Goal: Task Accomplishment & Management: Complete application form

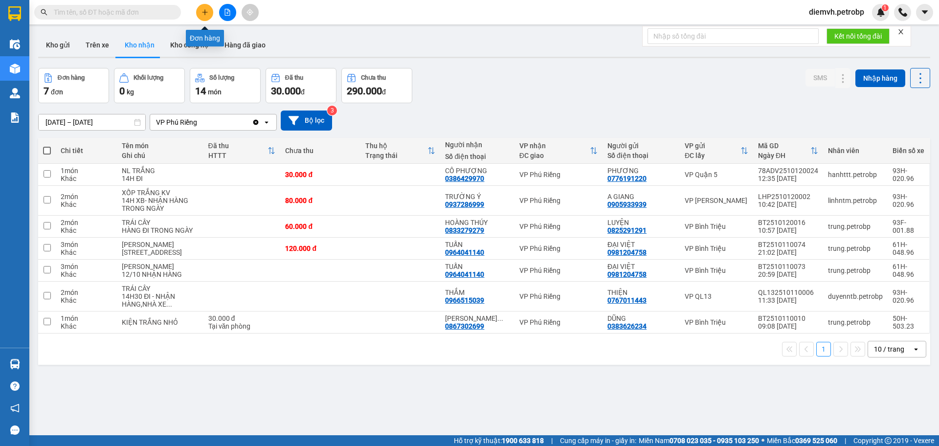
click at [204, 18] on button at bounding box center [204, 12] width 17 height 17
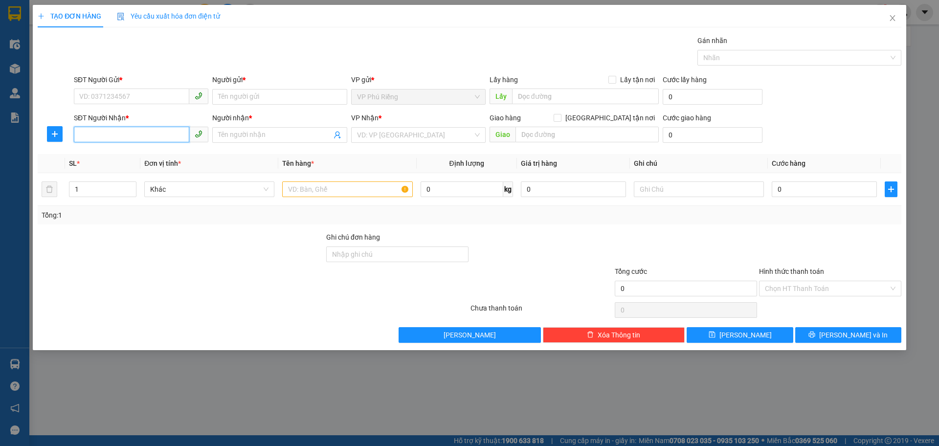
click at [153, 134] on input "SĐT Người Nhận *" at bounding box center [131, 135] width 115 height 16
click at [161, 91] on input "SĐT Người Gửi *" at bounding box center [131, 96] width 115 height 16
click at [132, 114] on div "0797767234 - [PERSON_NAME]" at bounding box center [141, 116] width 123 height 11
type input "0797767234"
type input "GIANG"
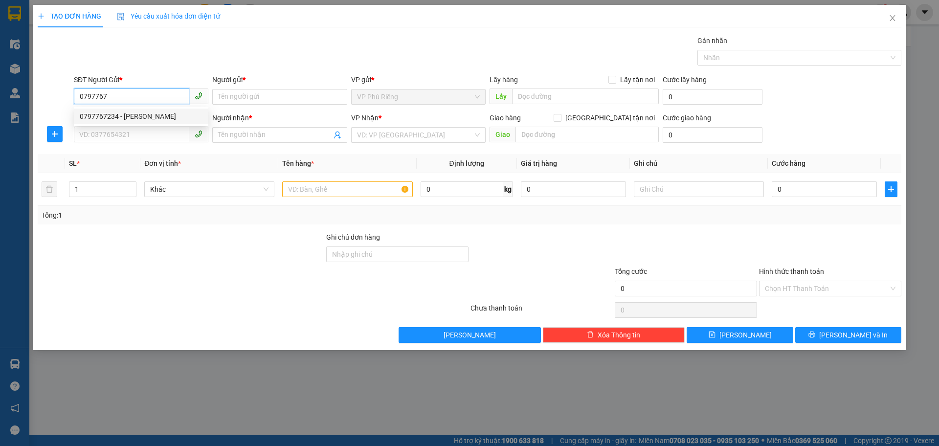
type input "0797767234"
type input "GIANG"
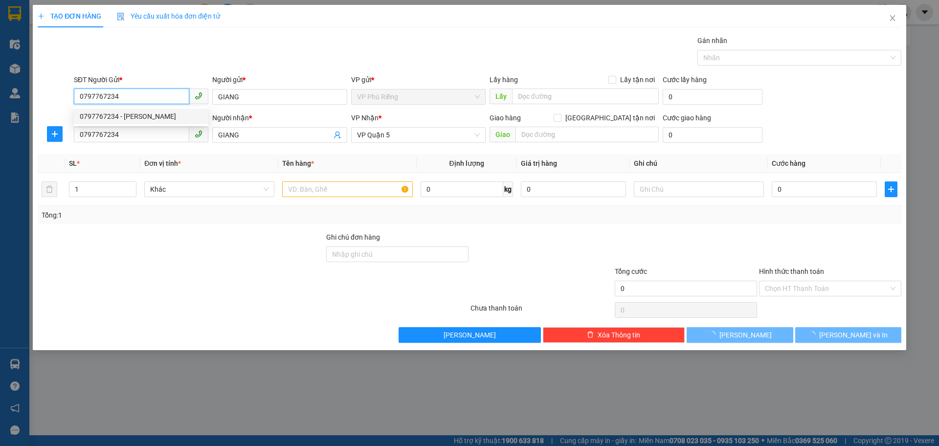
type input "30.000"
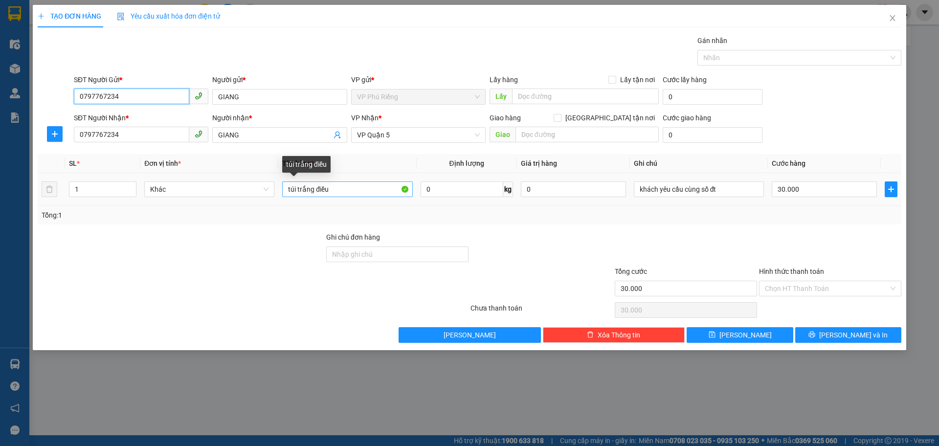
type input "0797767234"
click at [312, 189] on input "túi trắng điều" at bounding box center [347, 189] width 130 height 16
type input "túi do điều"
click at [804, 288] on input "Hình thức thanh toán" at bounding box center [827, 288] width 124 height 15
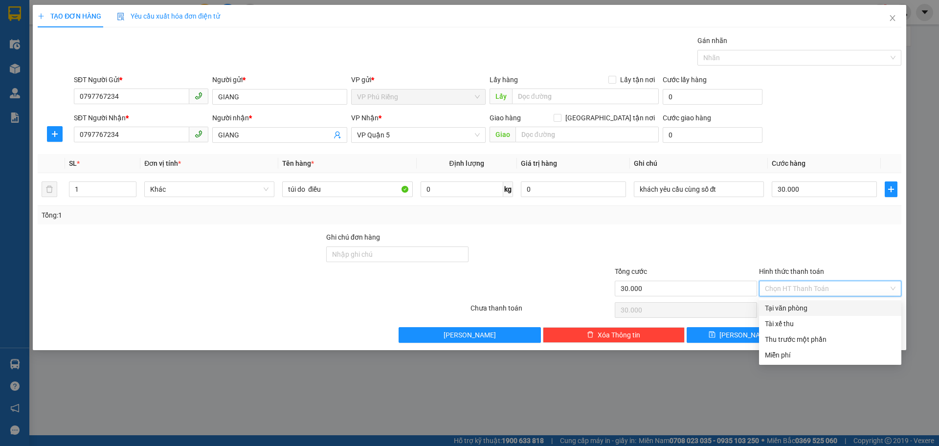
click at [795, 306] on div "Tại văn phòng" at bounding box center [830, 308] width 131 height 11
type input "0"
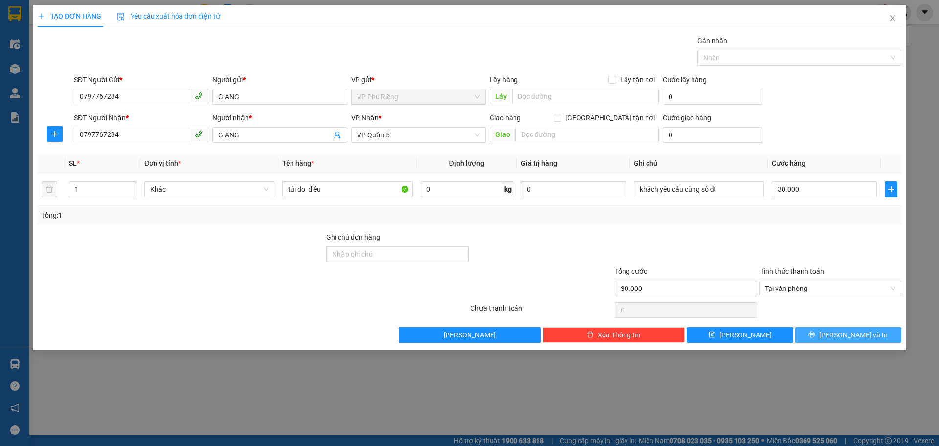
click at [837, 332] on button "[PERSON_NAME] và In" at bounding box center [848, 335] width 106 height 16
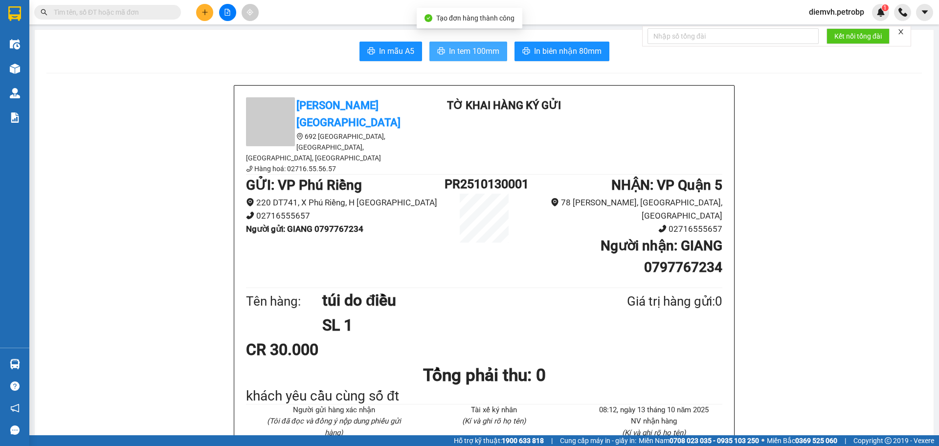
click at [465, 47] on span "In tem 100mm" at bounding box center [474, 51] width 50 height 12
click at [100, 15] on input "text" at bounding box center [111, 12] width 115 height 11
type input "d"
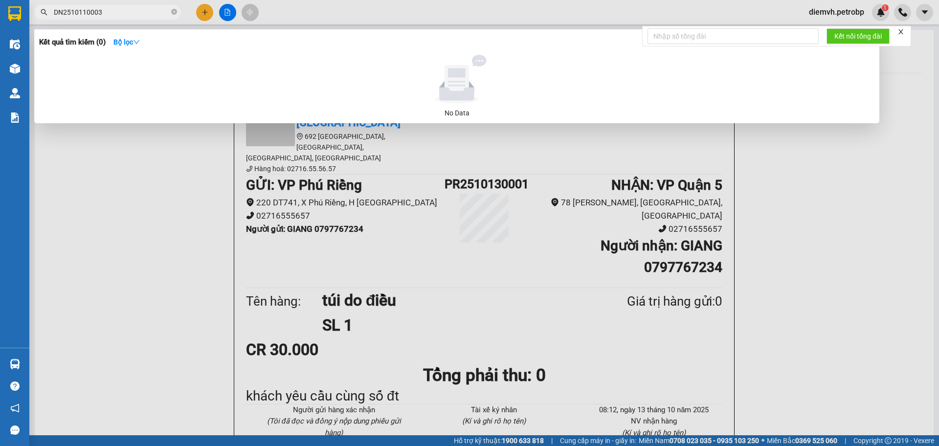
click at [58, 10] on input "DN2510110003" at bounding box center [111, 12] width 115 height 11
click at [122, 13] on input "ĐN2510110003" at bounding box center [111, 12] width 115 height 11
click at [118, 9] on input "ĐN2510110003" at bounding box center [111, 12] width 115 height 11
type input "ĐN2510110003"
click at [167, 153] on div at bounding box center [469, 223] width 939 height 446
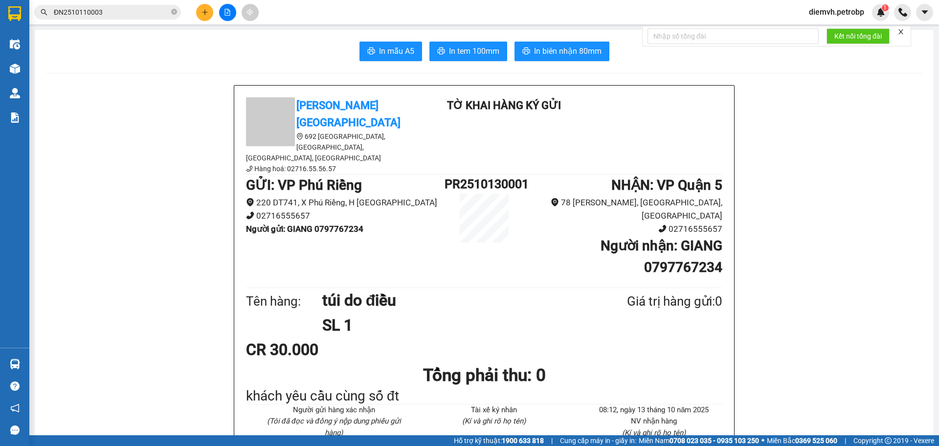
click at [153, 14] on input "ĐN2510110003" at bounding box center [111, 12] width 115 height 11
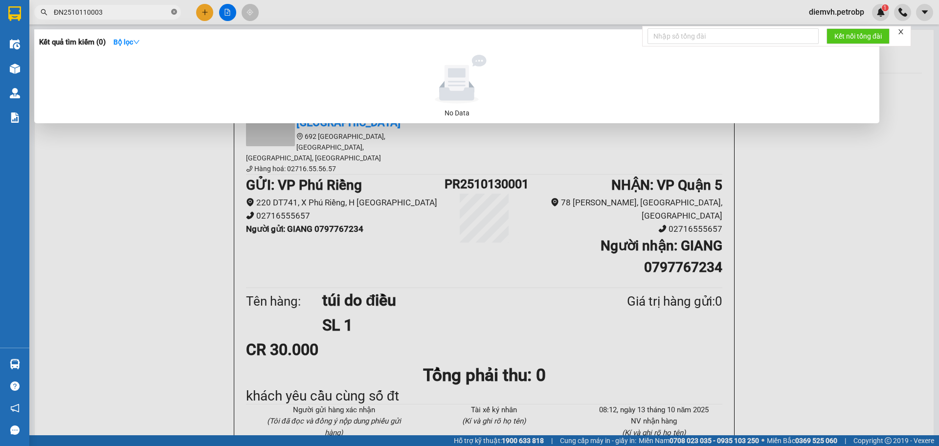
click at [172, 13] on icon "close-circle" at bounding box center [174, 12] width 6 height 6
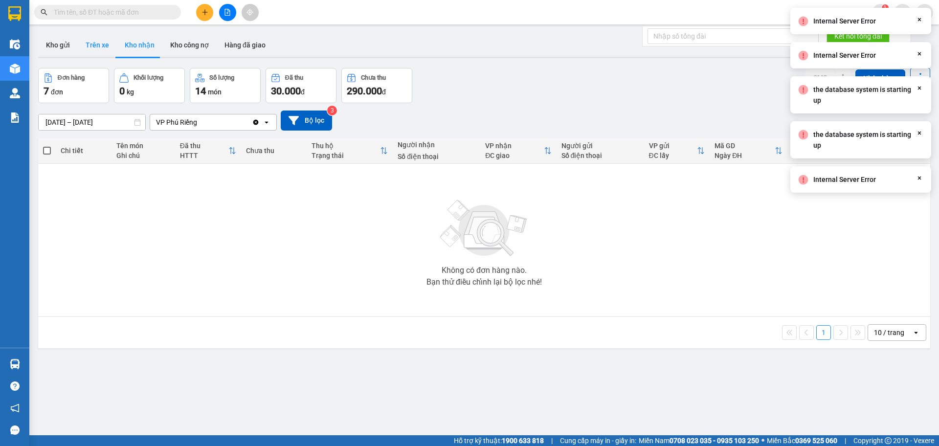
click at [94, 44] on button "Trên xe" at bounding box center [97, 44] width 39 height 23
type input "[DATE] – [DATE]"
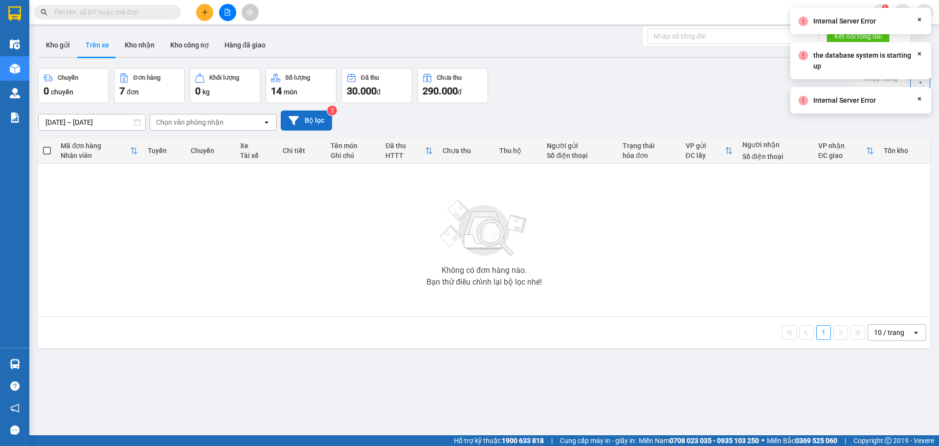
click at [303, 118] on button "Bộ lọc" at bounding box center [306, 120] width 51 height 20
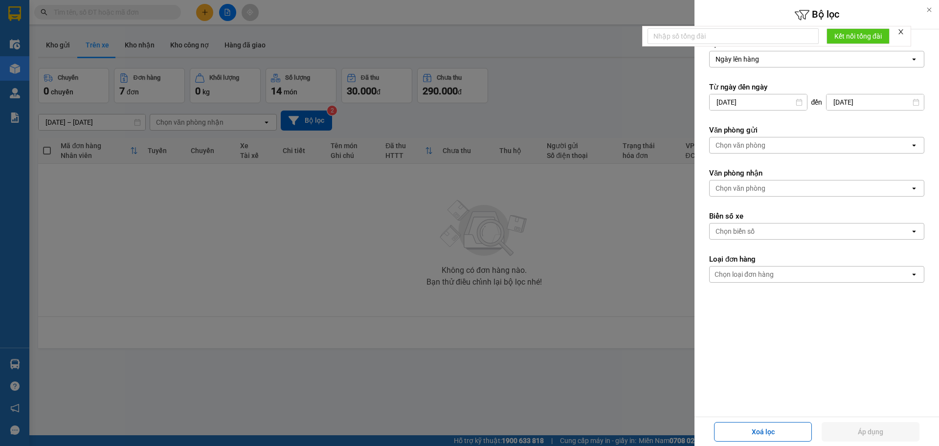
click at [764, 101] on input "[DATE]" at bounding box center [757, 102] width 97 height 16
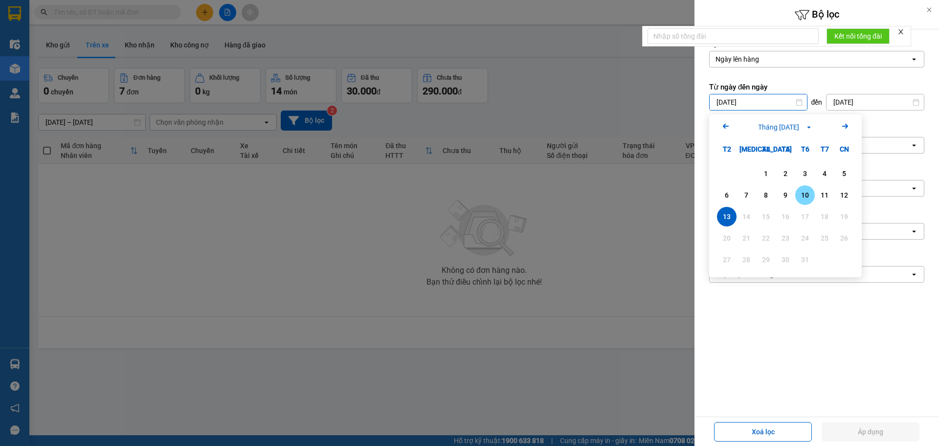
click at [803, 198] on div "10" at bounding box center [805, 195] width 14 height 12
type input "[DATE]"
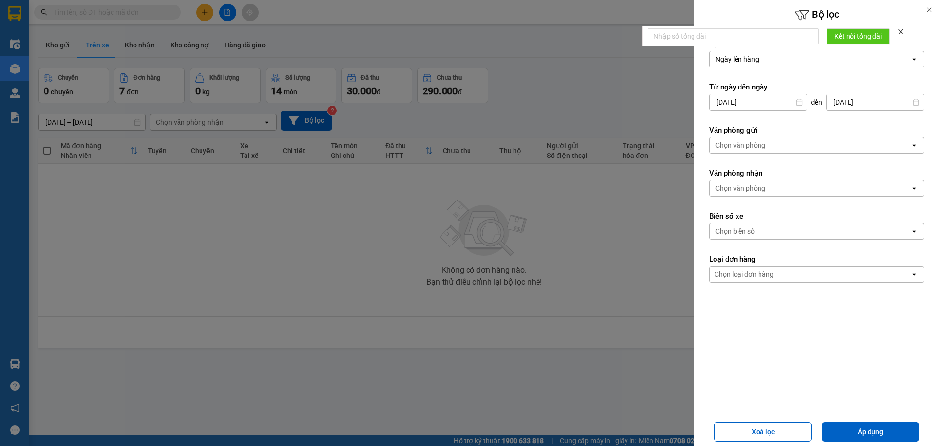
click at [775, 187] on div "Chọn văn phòng" at bounding box center [809, 188] width 200 height 16
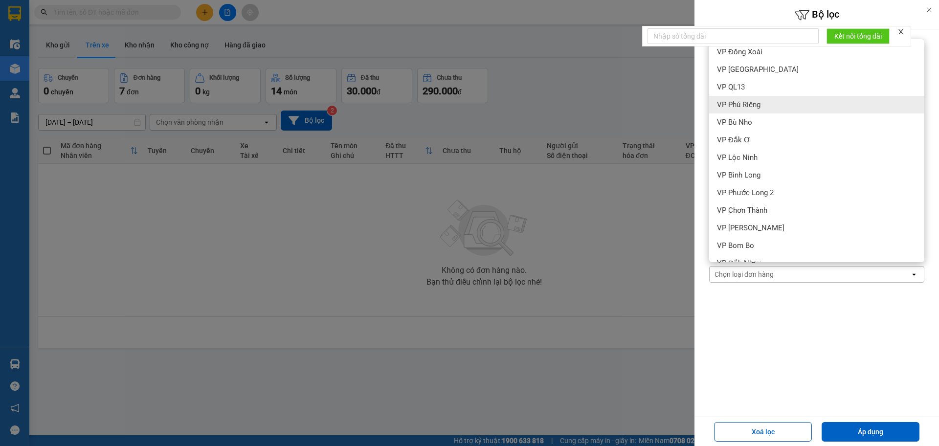
click at [750, 103] on span "VP Phú Riềng" at bounding box center [739, 105] width 44 height 10
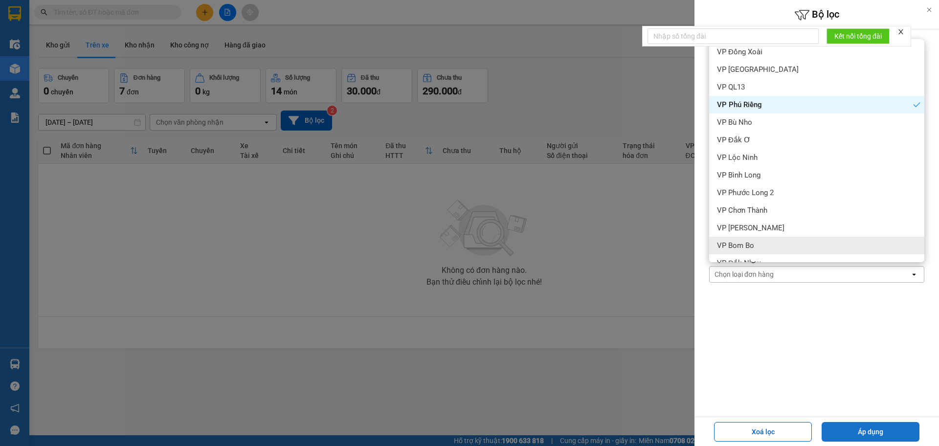
click at [885, 430] on button "Áp dụng" at bounding box center [870, 432] width 98 height 20
type input "[DATE] – [DATE]"
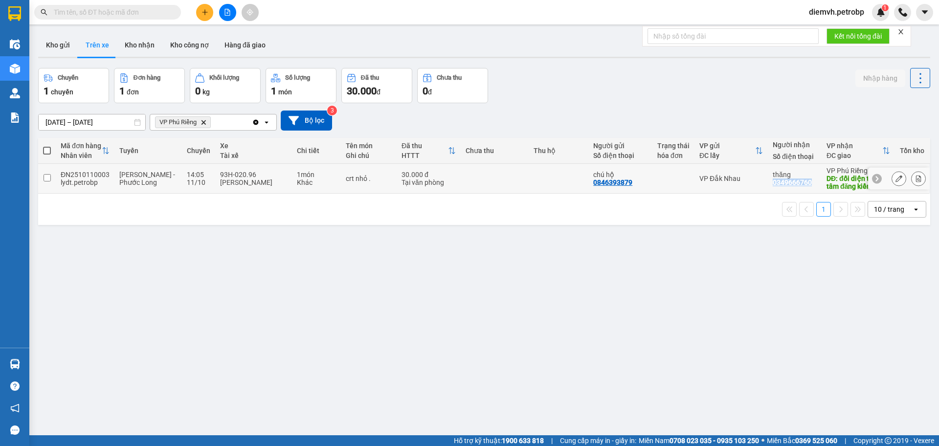
drag, startPoint x: 763, startPoint y: 181, endPoint x: 809, endPoint y: 181, distance: 46.0
click at [809, 181] on td "thăng 0349666760" at bounding box center [795, 179] width 54 height 30
checkbox input "true"
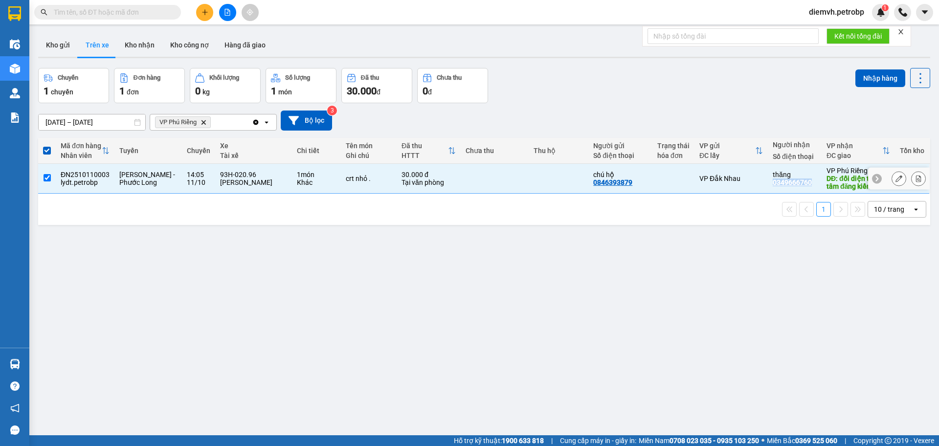
copy div "0349666760"
